Goal: Task Accomplishment & Management: Complete application form

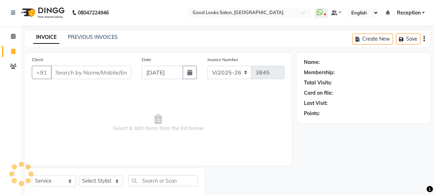
select select "4230"
select select "service"
drag, startPoint x: 0, startPoint y: 0, endPoint x: 212, endPoint y: 116, distance: 241.9
click at [212, 116] on span "Select & add items from the list below" at bounding box center [158, 123] width 252 height 71
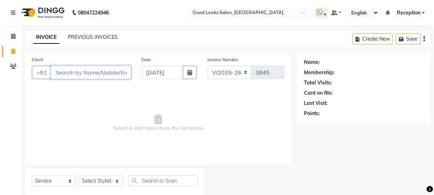
click at [110, 77] on input "Client" at bounding box center [91, 72] width 80 height 13
click at [83, 38] on link "PREVIOUS INVOICES" at bounding box center [93, 37] width 50 height 6
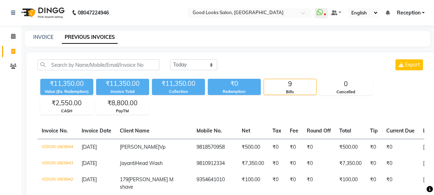
click at [48, 41] on div "INVOICE" at bounding box center [43, 37] width 20 height 7
click at [46, 34] on div "INVOICE" at bounding box center [43, 37] width 20 height 7
click at [46, 37] on link "INVOICE" at bounding box center [43, 37] width 20 height 6
select select "service"
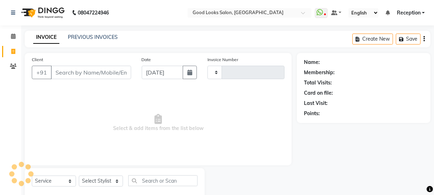
scroll to position [18, 0]
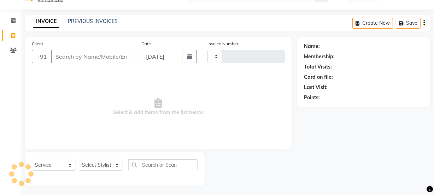
type input "3845"
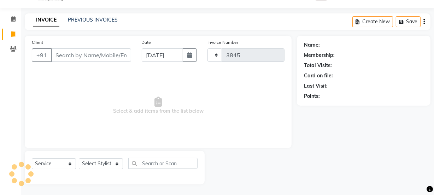
select select "4230"
click at [75, 58] on input "Client" at bounding box center [91, 54] width 80 height 13
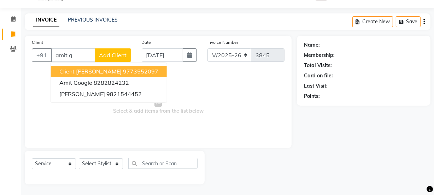
click at [102, 66] on ngb-typeahead-window "Client [PERSON_NAME] 9773552097 Amit Google 8282824232 Amit [PERSON_NAME] 98215…" at bounding box center [108, 82] width 117 height 40
click at [102, 69] on span "Client [PERSON_NAME]" at bounding box center [90, 71] width 62 height 7
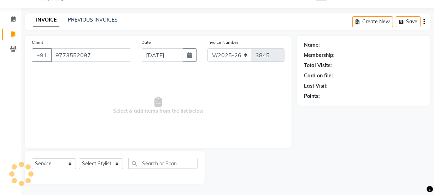
type input "9773552097"
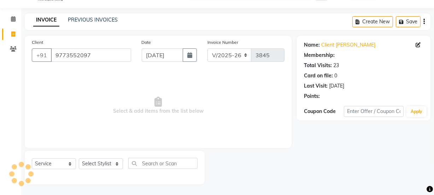
select select "1: Object"
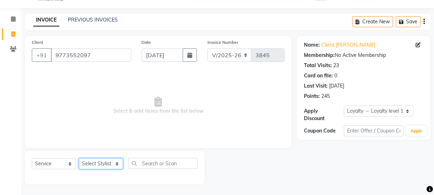
click at [107, 160] on select "Select Stylist [PERSON_NAME] Manager [PERSON_NAME] Pooja [PERSON_NAME] Raman 2 …" at bounding box center [101, 163] width 44 height 11
select select "79136"
click at [79, 158] on select "Select Stylist [PERSON_NAME] Manager [PERSON_NAME] Pooja [PERSON_NAME] Raman 2 …" at bounding box center [101, 163] width 44 height 11
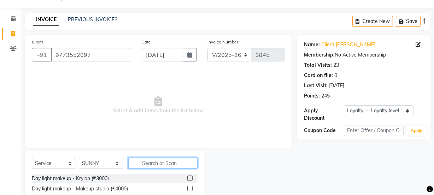
click at [150, 160] on input "text" at bounding box center [162, 162] width 69 height 11
type input "v"
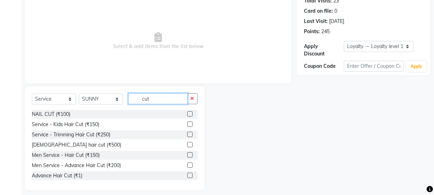
scroll to position [88, 0]
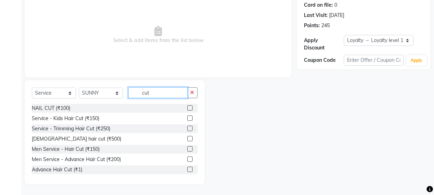
type input "cut"
click at [187, 149] on label at bounding box center [189, 148] width 5 height 5
click at [187, 149] on input "checkbox" at bounding box center [189, 149] width 5 height 5
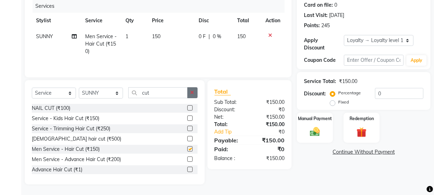
checkbox input "false"
click at [191, 97] on button "button" at bounding box center [192, 92] width 10 height 11
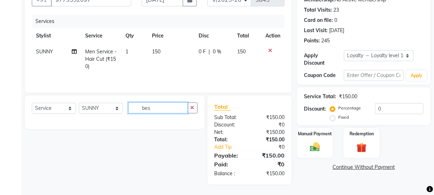
scroll to position [73, 0]
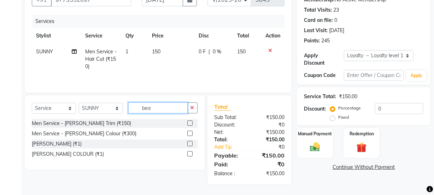
type input "bea"
click at [190, 124] on label at bounding box center [189, 122] width 5 height 5
click at [190, 124] on input "checkbox" at bounding box center [189, 123] width 5 height 5
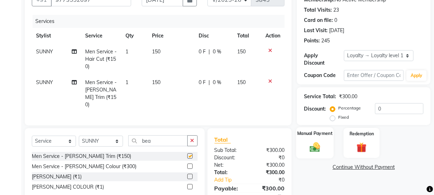
checkbox input "false"
click at [316, 137] on div "Manual Payment" at bounding box center [314, 142] width 37 height 31
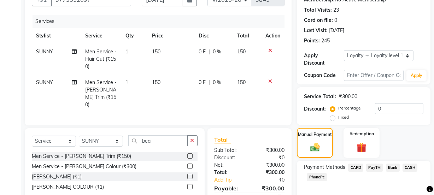
click at [375, 168] on span "PayTM" at bounding box center [374, 167] width 17 height 8
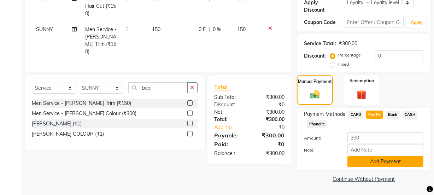
click at [374, 159] on button "Add Payment" at bounding box center [385, 161] width 76 height 11
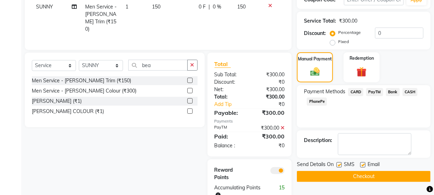
scroll to position [167, 0]
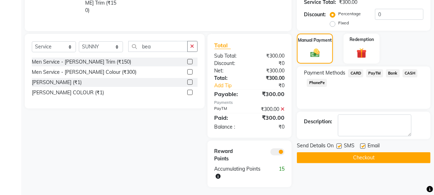
click at [361, 146] on label at bounding box center [362, 145] width 5 height 5
click at [361, 146] on input "checkbox" at bounding box center [362, 146] width 5 height 5
checkbox input "false"
click at [344, 146] on span "SMS" at bounding box center [349, 146] width 11 height 9
click at [339, 144] on label at bounding box center [338, 145] width 5 height 5
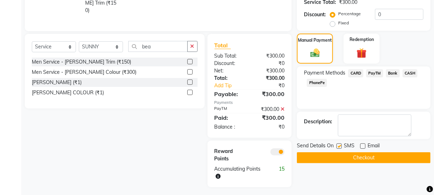
click at [339, 144] on input "checkbox" at bounding box center [338, 146] width 5 height 5
checkbox input "false"
click at [349, 159] on button "Checkout" at bounding box center [363, 157] width 133 height 11
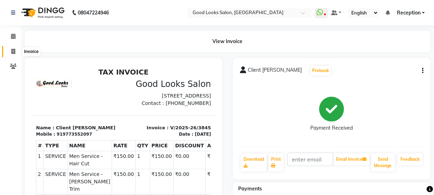
click at [10, 53] on span at bounding box center [13, 52] width 12 height 8
select select "service"
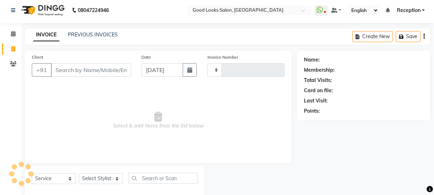
type input "3846"
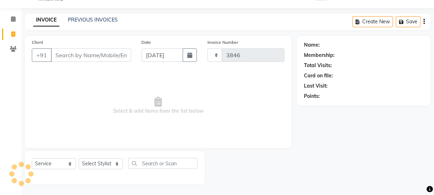
select select "4230"
click at [102, 22] on link "PREVIOUS INVOICES" at bounding box center [93, 20] width 50 height 6
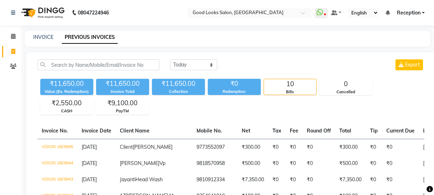
click at [95, 109] on div "₹11,650.00 Value (Ex. Redemption) ₹11,650.00 Invoice Total ₹11,650.00 Collectio…" at bounding box center [230, 95] width 387 height 38
click at [120, 101] on div "₹9,100.00" at bounding box center [122, 103] width 52 height 10
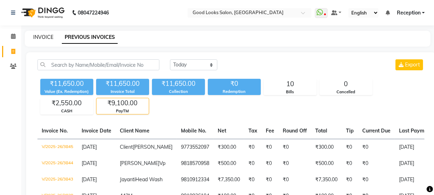
click at [44, 35] on link "INVOICE" at bounding box center [43, 37] width 20 height 6
select select "service"
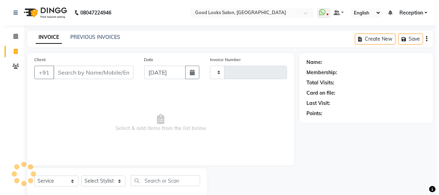
scroll to position [18, 0]
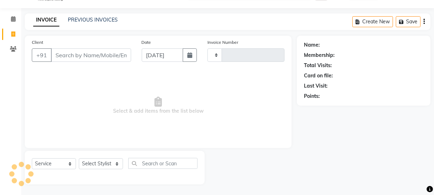
type input "3846"
select select "4230"
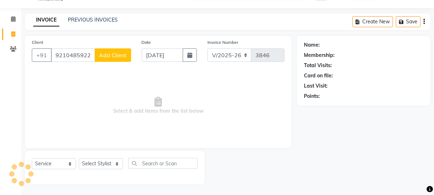
type input "9210485922"
click at [113, 55] on span "Add Client" at bounding box center [113, 55] width 28 height 7
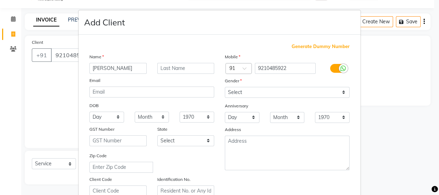
type input "[PERSON_NAME]"
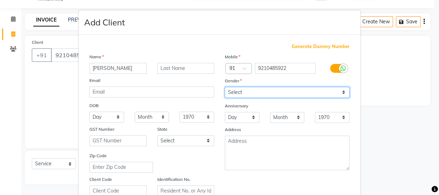
click at [256, 91] on select "Select [DEMOGRAPHIC_DATA] [DEMOGRAPHIC_DATA] Other Prefer Not To Say" at bounding box center [287, 92] width 125 height 11
select select "[DEMOGRAPHIC_DATA]"
click at [225, 87] on select "Select [DEMOGRAPHIC_DATA] [DEMOGRAPHIC_DATA] Other Prefer Not To Say" at bounding box center [287, 92] width 125 height 11
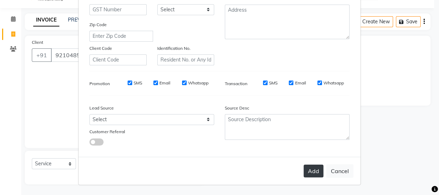
click at [306, 171] on button "Add" at bounding box center [313, 171] width 20 height 13
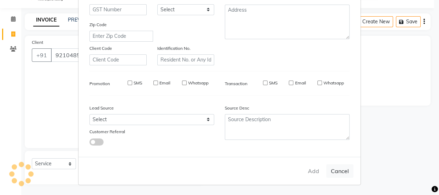
select select
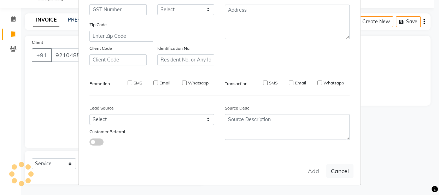
select select
checkbox input "false"
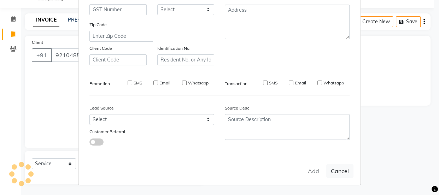
checkbox input "false"
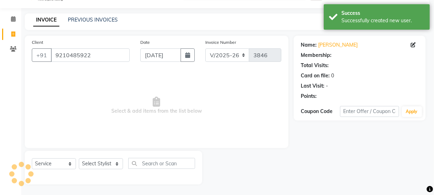
select select "1: Object"
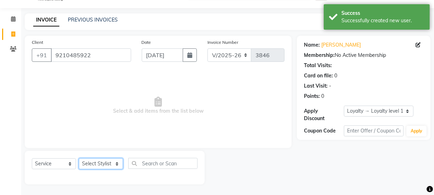
click at [106, 163] on select "Select Stylist [PERSON_NAME] Manager [PERSON_NAME] Pooja [PERSON_NAME] Raman 2 …" at bounding box center [101, 163] width 44 height 11
select select "22726"
click at [79, 158] on select "Select Stylist [PERSON_NAME] Manager [PERSON_NAME] Pooja [PERSON_NAME] Raman 2 …" at bounding box center [101, 163] width 44 height 11
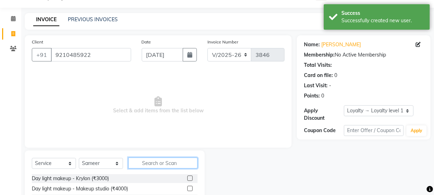
click at [137, 165] on input "text" at bounding box center [162, 162] width 69 height 11
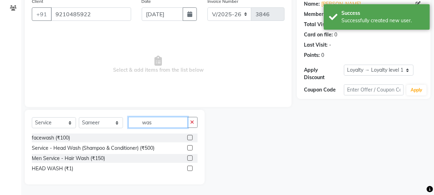
type input "was"
click at [189, 148] on label at bounding box center [189, 147] width 5 height 5
click at [189, 148] on input "checkbox" at bounding box center [189, 148] width 5 height 5
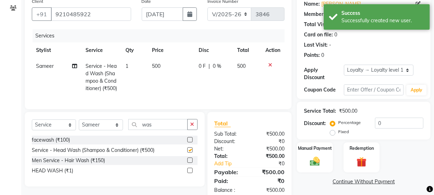
click at [172, 76] on td "500" at bounding box center [171, 77] width 47 height 38
checkbox input "false"
select select "22726"
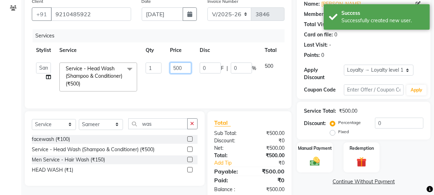
drag, startPoint x: 174, startPoint y: 68, endPoint x: 160, endPoint y: 67, distance: 14.6
click at [160, 67] on tr "[PERSON_NAME] Manager [PERSON_NAME] [PERSON_NAME] Raman 2 Reception [PERSON_NAM…" at bounding box center [168, 76] width 272 height 37
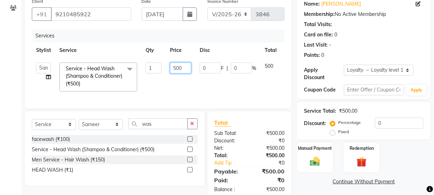
type input "300"
click at [194, 130] on div "Select Service Product Membership Package Voucher Prepaid Gift Card Select Styl…" at bounding box center [115, 148] width 180 height 74
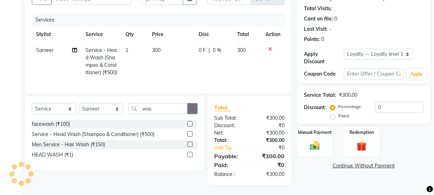
scroll to position [87, 0]
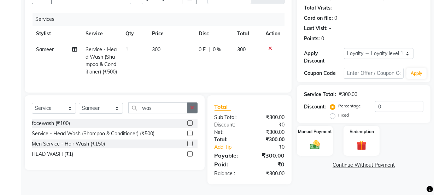
click at [191, 107] on icon "button" at bounding box center [192, 107] width 4 height 5
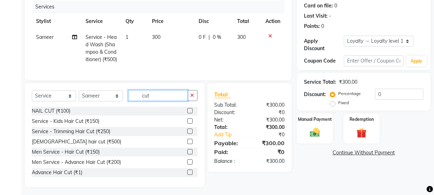
type input "cut"
click at [187, 144] on label at bounding box center [189, 141] width 5 height 5
click at [187, 144] on input "checkbox" at bounding box center [189, 141] width 5 height 5
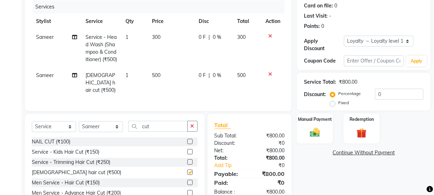
checkbox input "false"
click at [118, 132] on select "Select Stylist [PERSON_NAME] Manager [PERSON_NAME] Pooja [PERSON_NAME] Raman 2 …" at bounding box center [101, 126] width 44 height 11
select select "89434"
click at [79, 126] on select "Select Stylist [PERSON_NAME] Manager [PERSON_NAME] Pooja [PERSON_NAME] Raman 2 …" at bounding box center [101, 126] width 44 height 11
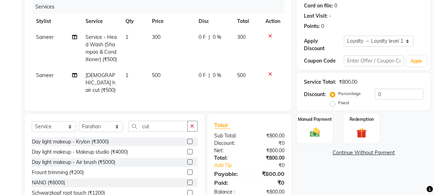
click at [159, 125] on div "Select Service Product Membership Package Voucher Prepaid Gift Card Select Styl…" at bounding box center [115, 166] width 180 height 104
click at [162, 127] on input "cut" at bounding box center [157, 126] width 59 height 11
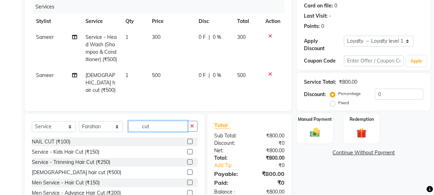
type input "cut"
click at [187, 175] on label at bounding box center [189, 171] width 5 height 5
click at [187, 175] on input "checkbox" at bounding box center [189, 172] width 5 height 5
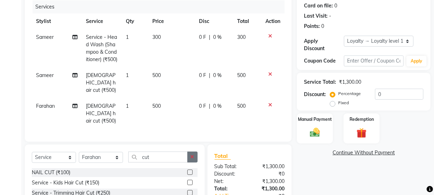
checkbox input "false"
click at [191, 157] on button "button" at bounding box center [192, 156] width 10 height 11
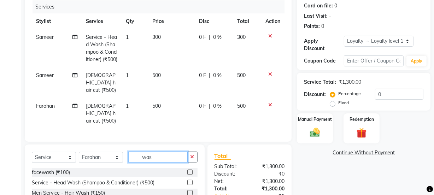
type input "was"
click at [191, 181] on label at bounding box center [189, 182] width 5 height 5
click at [191, 181] on input "checkbox" at bounding box center [189, 182] width 5 height 5
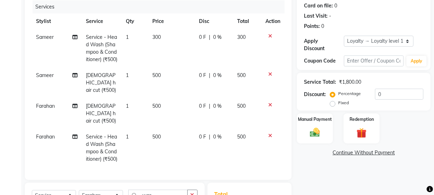
click at [179, 129] on td "500" at bounding box center [171, 148] width 46 height 38
checkbox input "false"
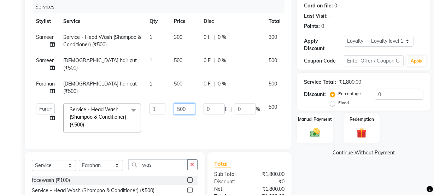
drag, startPoint x: 180, startPoint y: 111, endPoint x: 165, endPoint y: 103, distance: 17.8
click at [165, 103] on tr "[PERSON_NAME] Manager [PERSON_NAME] [PERSON_NAME] Raman 2 Reception [PERSON_NAM…" at bounding box center [170, 117] width 276 height 37
type input "300"
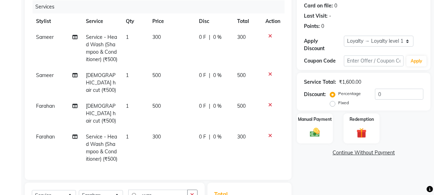
click at [167, 116] on tbody "Sameer Service - Head Wash (Shampoo & Conditioner) (₹500) 1 300 0 F | 0 % 300 S…" at bounding box center [158, 98] width 252 height 138
click at [311, 121] on label "Manual Payment" at bounding box center [314, 118] width 35 height 7
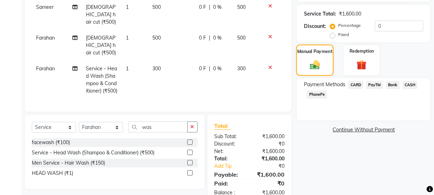
scroll to position [179, 0]
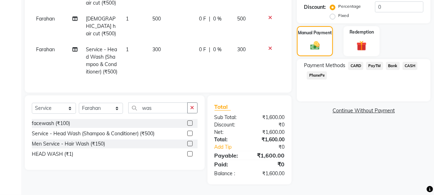
click at [379, 62] on span "PayTM" at bounding box center [374, 66] width 17 height 8
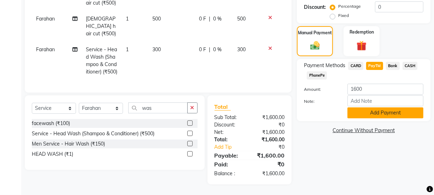
click at [366, 107] on button "Add Payment" at bounding box center [385, 112] width 76 height 11
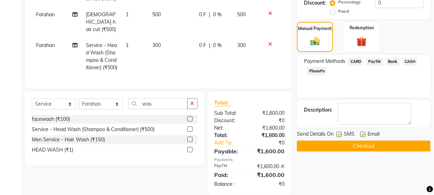
click at [360, 134] on label at bounding box center [362, 134] width 5 height 5
click at [360, 134] on input "checkbox" at bounding box center [362, 134] width 5 height 5
checkbox input "false"
click at [340, 136] on label at bounding box center [338, 134] width 5 height 5
click at [340, 136] on input "checkbox" at bounding box center [338, 134] width 5 height 5
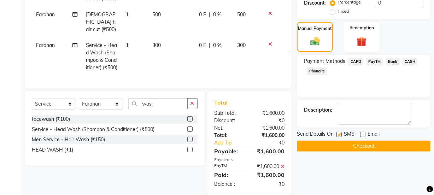
checkbox input "false"
click at [344, 144] on button "Checkout" at bounding box center [363, 146] width 133 height 11
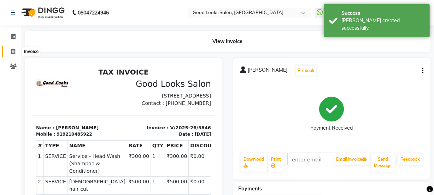
click at [7, 52] on span at bounding box center [13, 52] width 12 height 8
select select "4230"
select select "service"
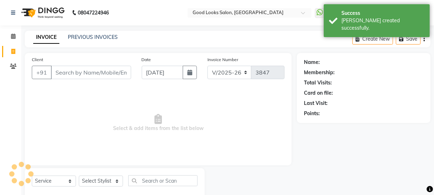
scroll to position [18, 0]
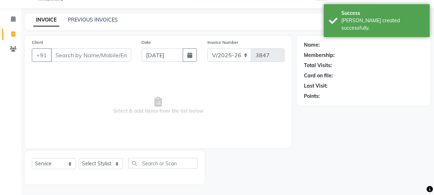
click at [57, 54] on input "Client" at bounding box center [91, 54] width 80 height 13
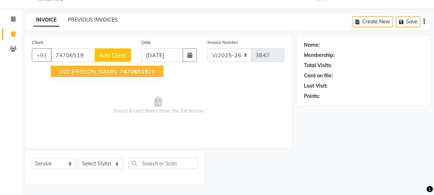
click at [85, 71] on span "202 [PERSON_NAME]" at bounding box center [88, 71] width 58 height 7
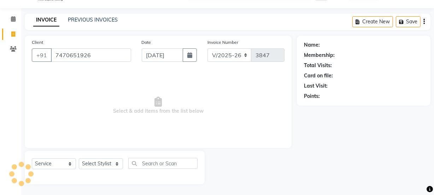
type input "7470651926"
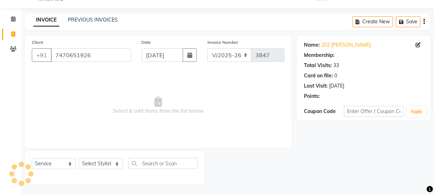
select select "1: Object"
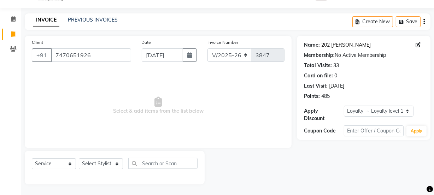
click at [330, 42] on link "202 [PERSON_NAME]" at bounding box center [345, 44] width 49 height 7
drag, startPoint x: 104, startPoint y: 167, endPoint x: 107, endPoint y: 160, distance: 7.3
click at [104, 167] on select "Select Stylist [PERSON_NAME] Manager [PERSON_NAME] Pooja [PERSON_NAME] Raman 2 …" at bounding box center [101, 163] width 44 height 11
select select "43944"
click at [79, 158] on select "Select Stylist [PERSON_NAME] Manager [PERSON_NAME] Pooja [PERSON_NAME] Raman 2 …" at bounding box center [101, 163] width 44 height 11
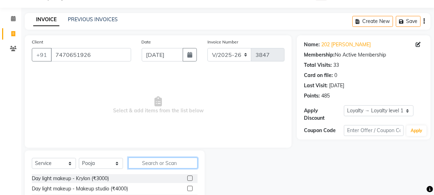
click at [151, 158] on input "text" at bounding box center [162, 162] width 69 height 11
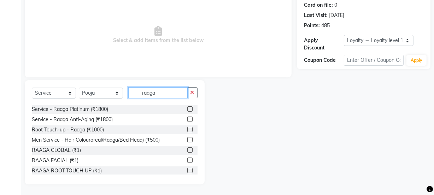
scroll to position [83, 0]
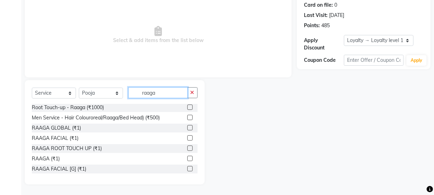
type input "raaga"
drag, startPoint x: 187, startPoint y: 138, endPoint x: 186, endPoint y: 88, distance: 50.1
click at [187, 138] on label at bounding box center [189, 137] width 5 height 5
click at [187, 138] on input "checkbox" at bounding box center [189, 138] width 5 height 5
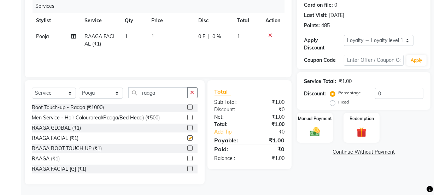
drag, startPoint x: 188, startPoint y: 62, endPoint x: 188, endPoint y: 50, distance: 12.0
click at [188, 62] on div "Services Stylist Service Qty Price Disc Total Action Pooja RAAGA FACIAL (₹1) 1 …" at bounding box center [158, 35] width 252 height 71
checkbox input "false"
click at [188, 50] on td "1" at bounding box center [170, 40] width 47 height 23
select select "43944"
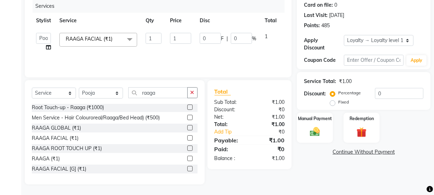
click at [188, 44] on td "1" at bounding box center [181, 42] width 30 height 27
click at [188, 41] on input "1" at bounding box center [180, 38] width 21 height 11
type input "1200"
click at [187, 58] on div "Services Stylist Service Qty Price Disc Total Action [PERSON_NAME] Manager [PER…" at bounding box center [158, 35] width 252 height 71
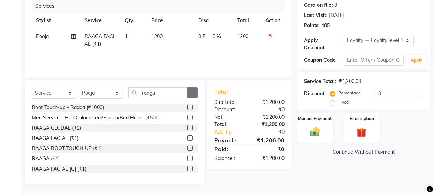
click at [189, 95] on button "button" at bounding box center [192, 92] width 10 height 11
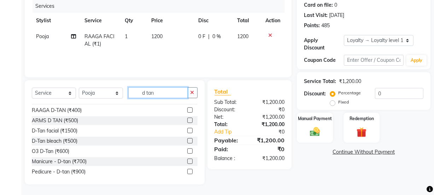
scroll to position [32, 0]
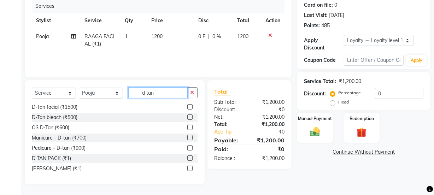
type input "d tan"
click at [187, 156] on label at bounding box center [189, 157] width 5 height 5
click at [187, 156] on input "checkbox" at bounding box center [189, 158] width 5 height 5
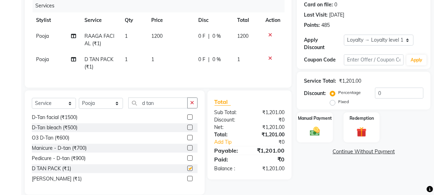
click at [174, 60] on td "1" at bounding box center [170, 63] width 47 height 23
checkbox input "false"
select select "43944"
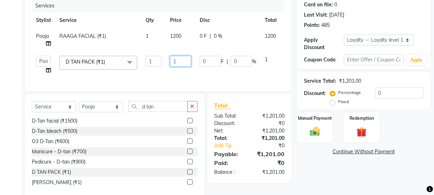
drag, startPoint x: 174, startPoint y: 60, endPoint x: 162, endPoint y: 55, distance: 12.5
click at [162, 55] on tr "[PERSON_NAME] Manager [PERSON_NAME] [PERSON_NAME] Raman 2 Reception [PERSON_NAM…" at bounding box center [168, 65] width 272 height 27
type input "350"
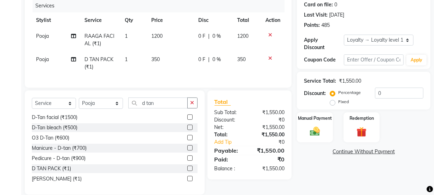
click at [159, 71] on tr "Pooja D TAN PACK (₹1) 1 350 0 F | 0 % 350" at bounding box center [158, 63] width 252 height 23
click at [89, 109] on select "Select Stylist [PERSON_NAME] Manager [PERSON_NAME] Pooja [PERSON_NAME] Raman 2 …" at bounding box center [101, 103] width 44 height 11
select select "89434"
click at [79, 103] on select "Select Stylist [PERSON_NAME] Manager [PERSON_NAME] Pooja [PERSON_NAME] Raman 2 …" at bounding box center [101, 103] width 44 height 11
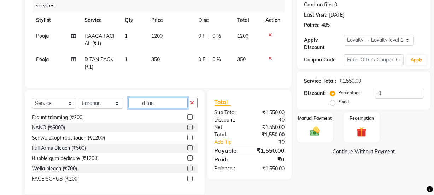
drag, startPoint x: 167, startPoint y: 111, endPoint x: 128, endPoint y: 112, distance: 39.2
click at [128, 108] on input "d tan" at bounding box center [157, 102] width 59 height 11
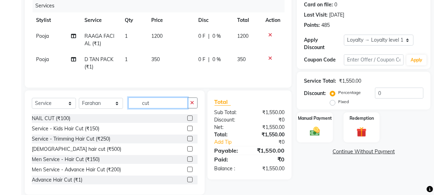
scroll to position [103, 0]
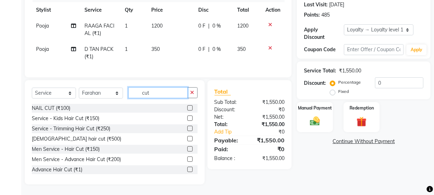
type input "cut"
click at [187, 157] on label at bounding box center [189, 158] width 5 height 5
click at [187, 157] on input "checkbox" at bounding box center [189, 159] width 5 height 5
checkbox input "true"
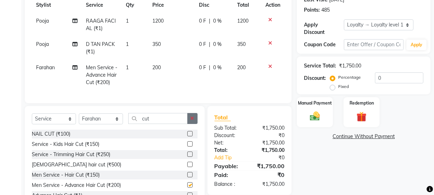
click at [192, 121] on icon "button" at bounding box center [192, 118] width 4 height 5
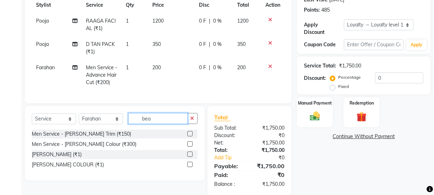
type input "bea"
click at [190, 136] on label at bounding box center [189, 133] width 5 height 5
click at [190, 136] on input "checkbox" at bounding box center [189, 134] width 5 height 5
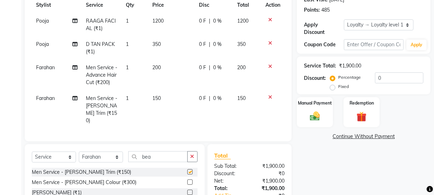
click at [186, 103] on td "150" at bounding box center [171, 109] width 46 height 38
checkbox input "false"
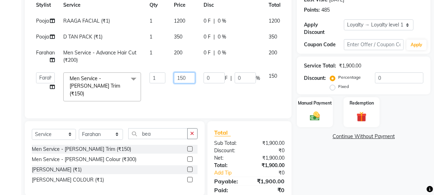
click at [183, 77] on input "150" at bounding box center [184, 77] width 21 height 11
type input "100"
click at [187, 101] on div "Services Stylist Service Qty Price Disc Total Action Pooja RAAGA FACIAL (₹1) 1 …" at bounding box center [158, 47] width 252 height 127
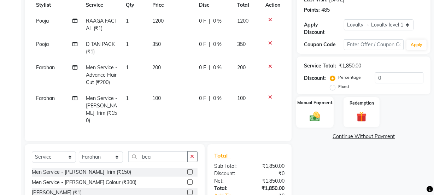
click at [315, 124] on div "Manual Payment" at bounding box center [314, 111] width 37 height 31
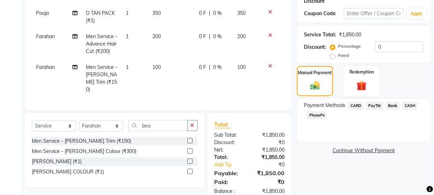
scroll to position [150, 0]
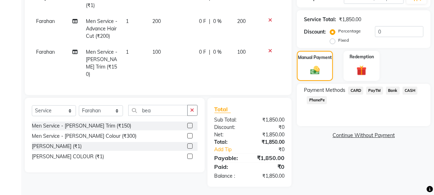
click at [368, 93] on span "PayTM" at bounding box center [374, 91] width 17 height 8
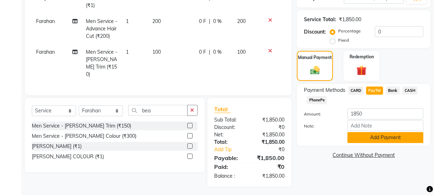
click at [369, 135] on button "Add Payment" at bounding box center [385, 137] width 76 height 11
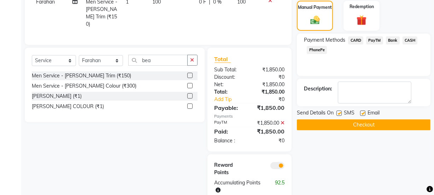
scroll to position [221, 0]
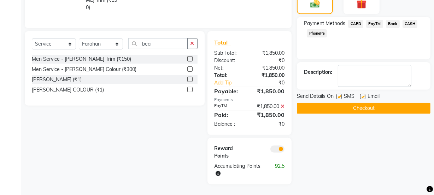
click at [361, 94] on label at bounding box center [362, 96] width 5 height 5
click at [361, 95] on input "checkbox" at bounding box center [362, 97] width 5 height 5
checkbox input "false"
click at [341, 94] on label at bounding box center [338, 96] width 5 height 5
click at [341, 95] on input "checkbox" at bounding box center [338, 97] width 5 height 5
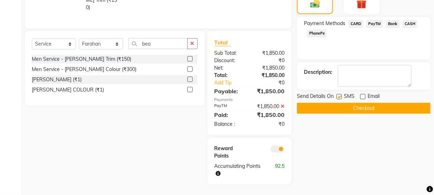
checkbox input "false"
click at [343, 103] on button "Checkout" at bounding box center [363, 108] width 133 height 11
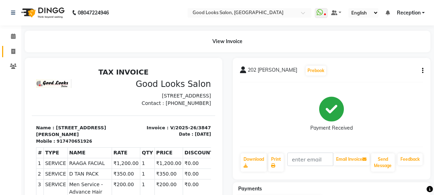
click at [14, 55] on link "Invoice" at bounding box center [10, 52] width 17 height 12
select select "4230"
select select "service"
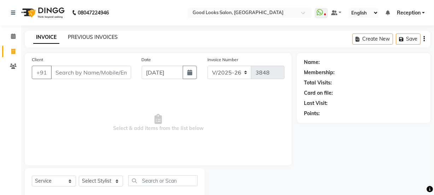
click at [106, 38] on link "PREVIOUS INVOICES" at bounding box center [93, 37] width 50 height 6
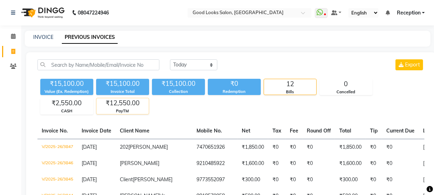
click at [127, 104] on div "₹12,550.00" at bounding box center [122, 103] width 52 height 10
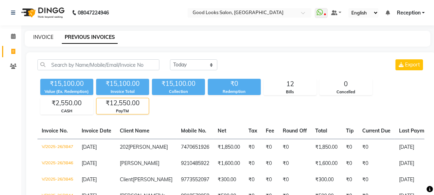
click at [46, 38] on link "INVOICE" at bounding box center [43, 37] width 20 height 6
select select "service"
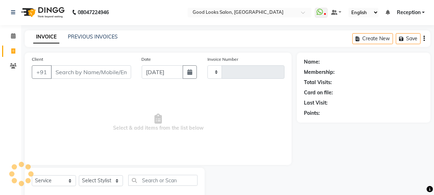
type input "3848"
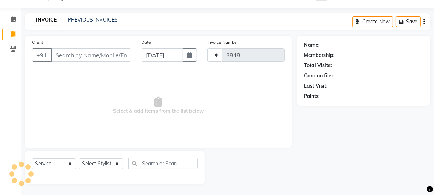
select select "4230"
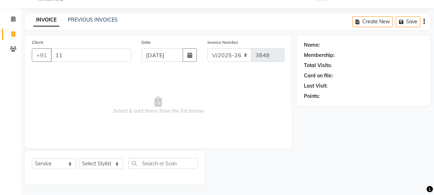
type input "1"
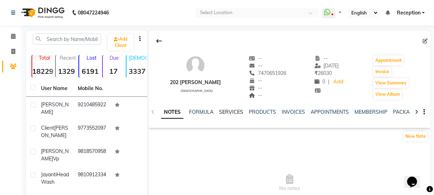
click at [239, 113] on link "SERVICES" at bounding box center [231, 112] width 24 height 6
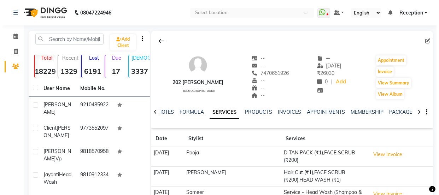
scroll to position [127, 0]
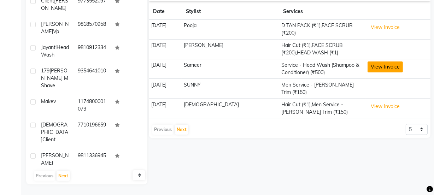
click at [369, 61] on button "View Invoice" at bounding box center [384, 66] width 35 height 11
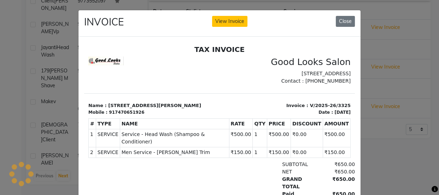
scroll to position [0, 0]
click at [404, 80] on ngb-modal-window "INVOICE View Invoice Close" at bounding box center [219, 97] width 439 height 195
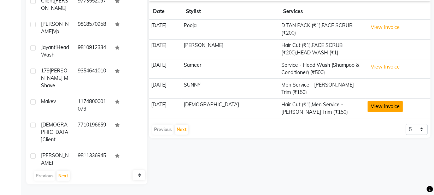
click at [386, 101] on button "View Invoice" at bounding box center [384, 106] width 35 height 11
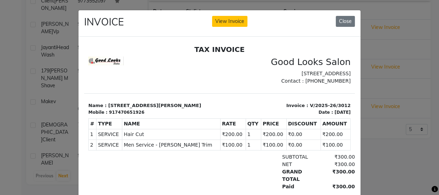
click at [399, 76] on ngb-modal-window "INVOICE View Invoice Close" at bounding box center [219, 97] width 439 height 195
